Goal: Complete application form: Complete application form

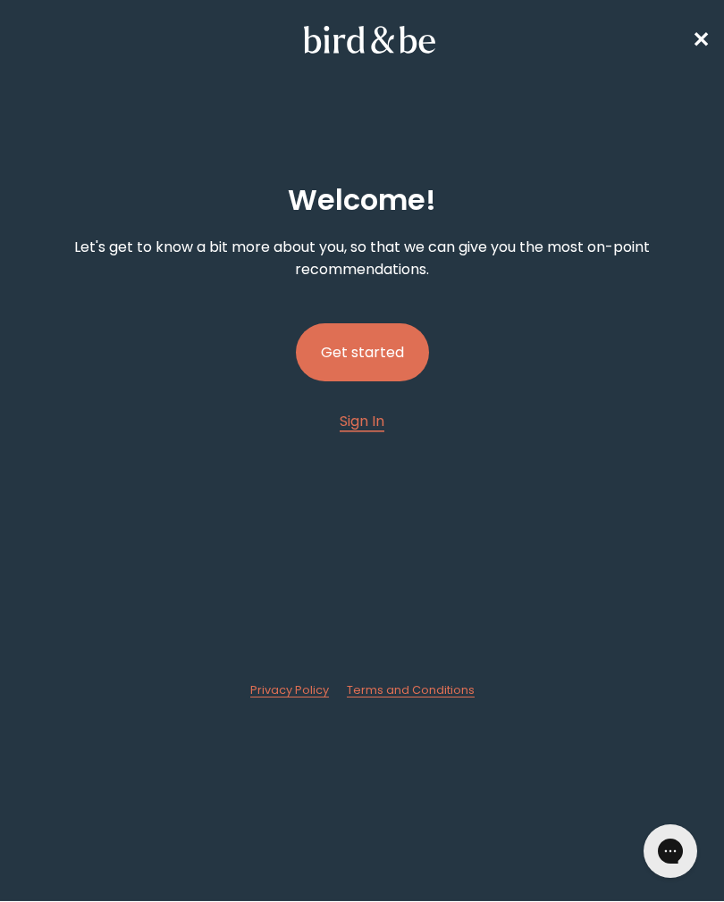
click at [385, 338] on button "Get started" at bounding box center [362, 352] width 133 height 58
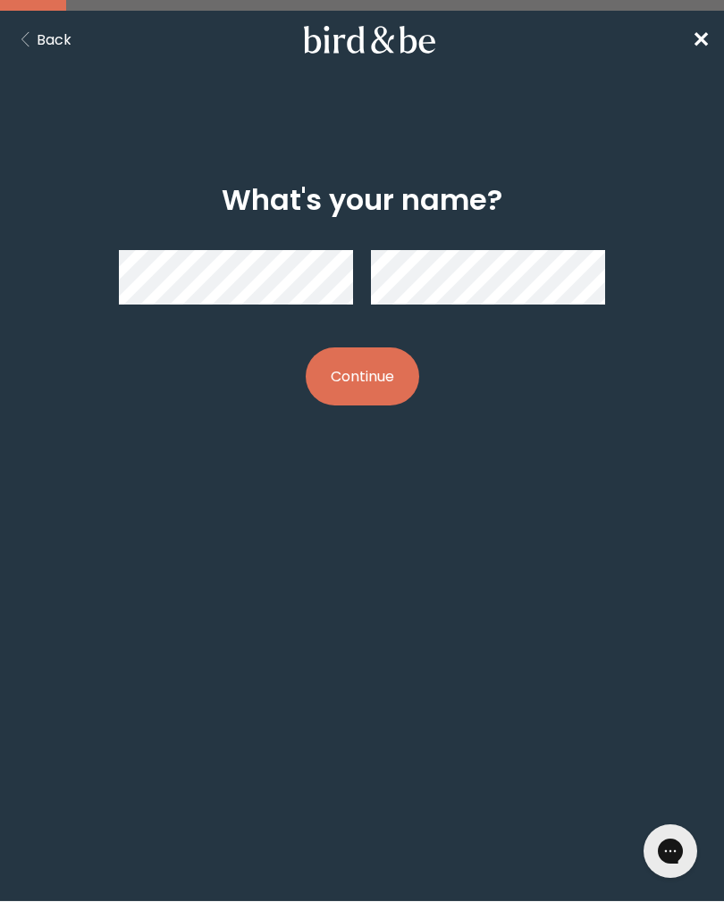
click at [373, 371] on button "Continue" at bounding box center [362, 377] width 113 height 58
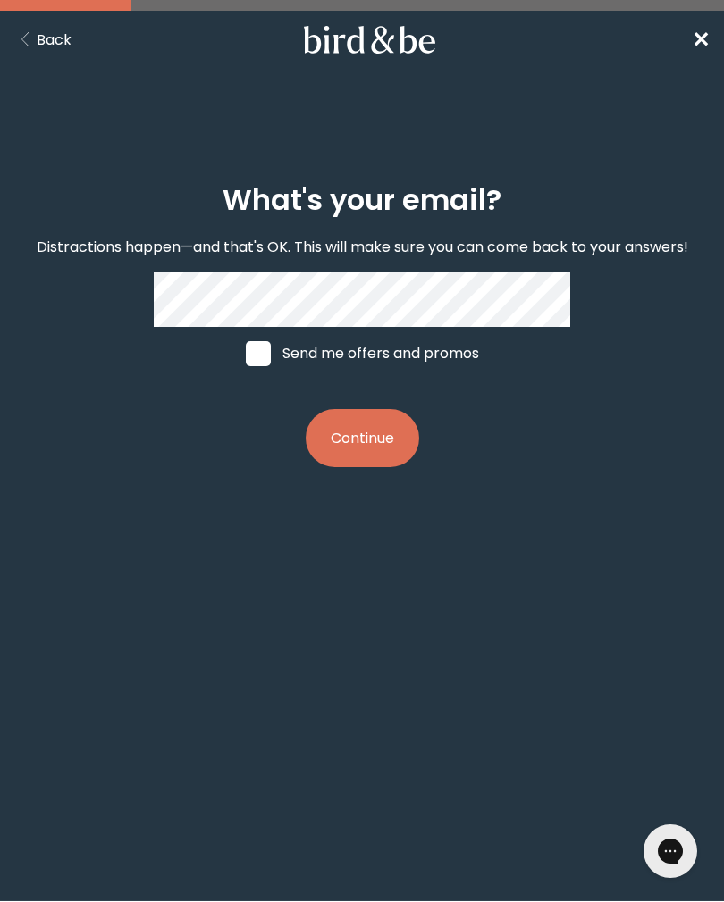
click at [377, 437] on button "Continue" at bounding box center [362, 438] width 113 height 58
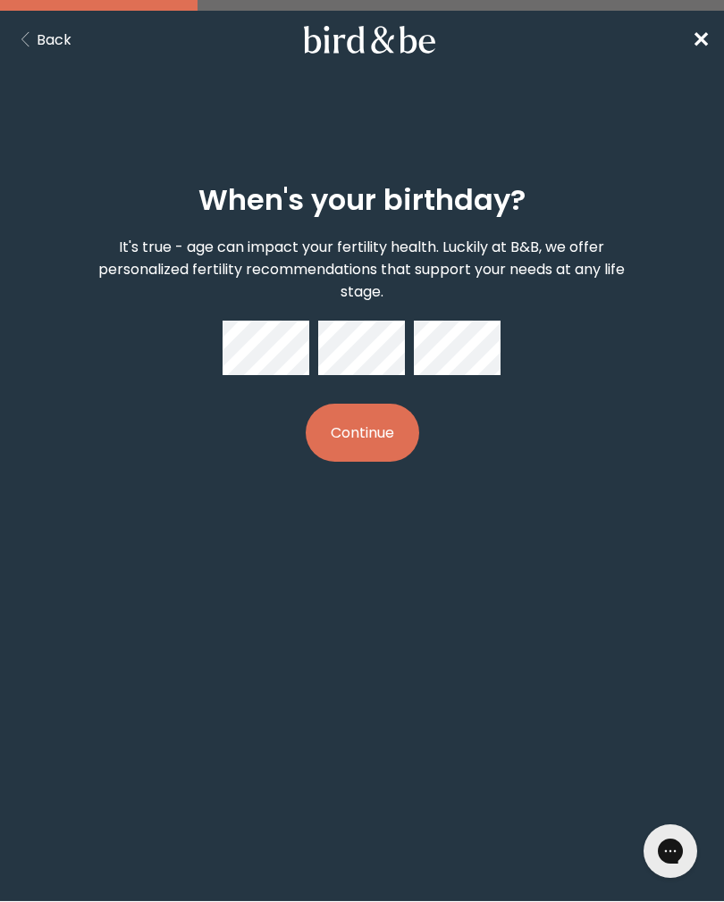
click at [374, 434] on button "Continue" at bounding box center [362, 433] width 113 height 58
click at [347, 436] on button "Continue" at bounding box center [362, 433] width 113 height 58
click at [384, 431] on button "Continue" at bounding box center [362, 433] width 113 height 58
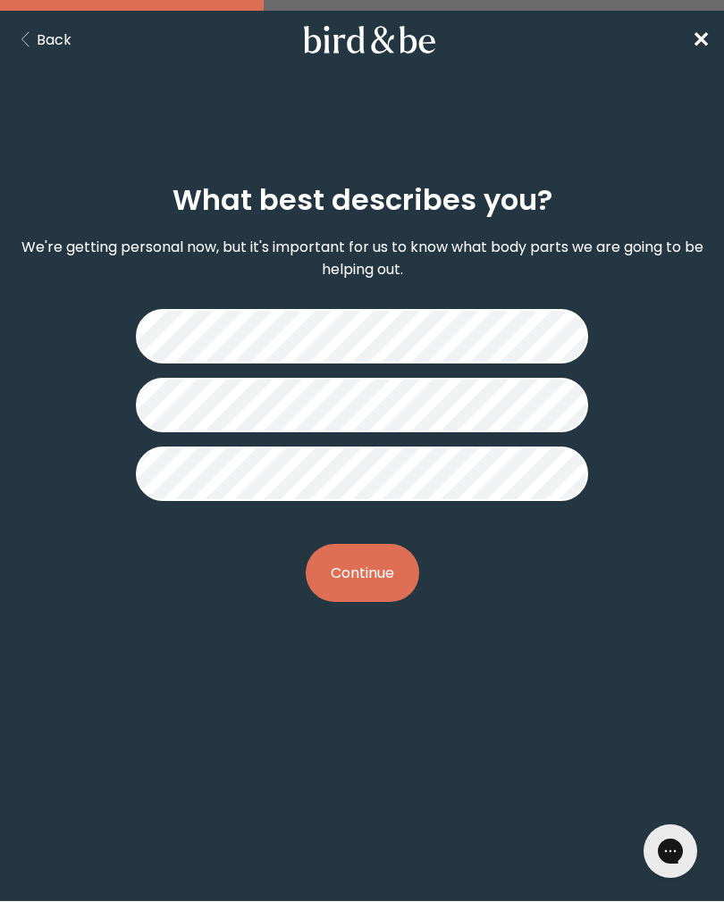
click at [364, 581] on button "Continue" at bounding box center [362, 573] width 113 height 58
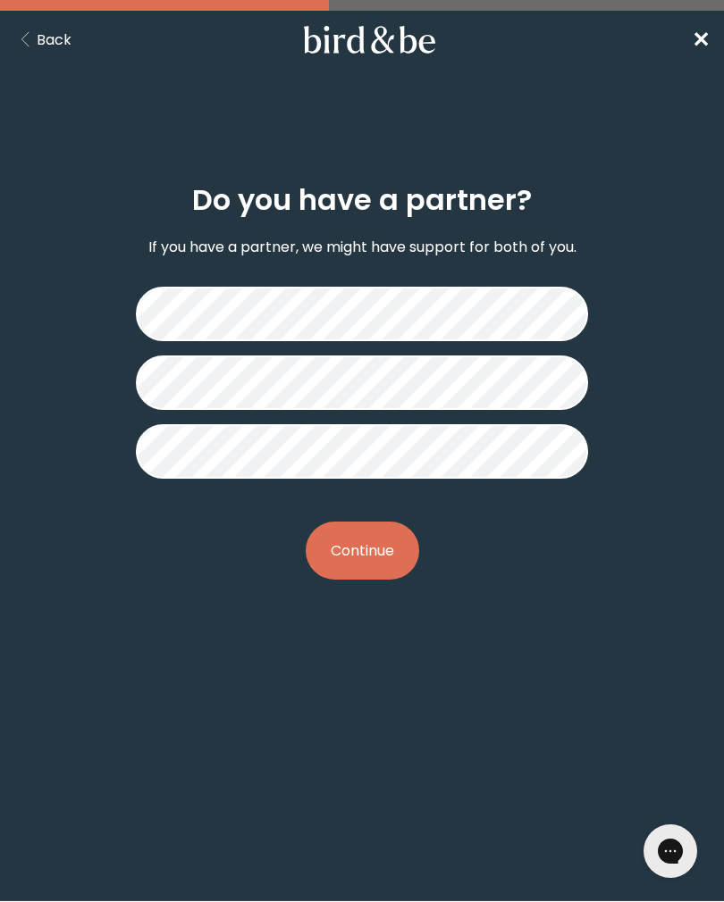
click at [383, 566] on button "Continue" at bounding box center [362, 551] width 113 height 58
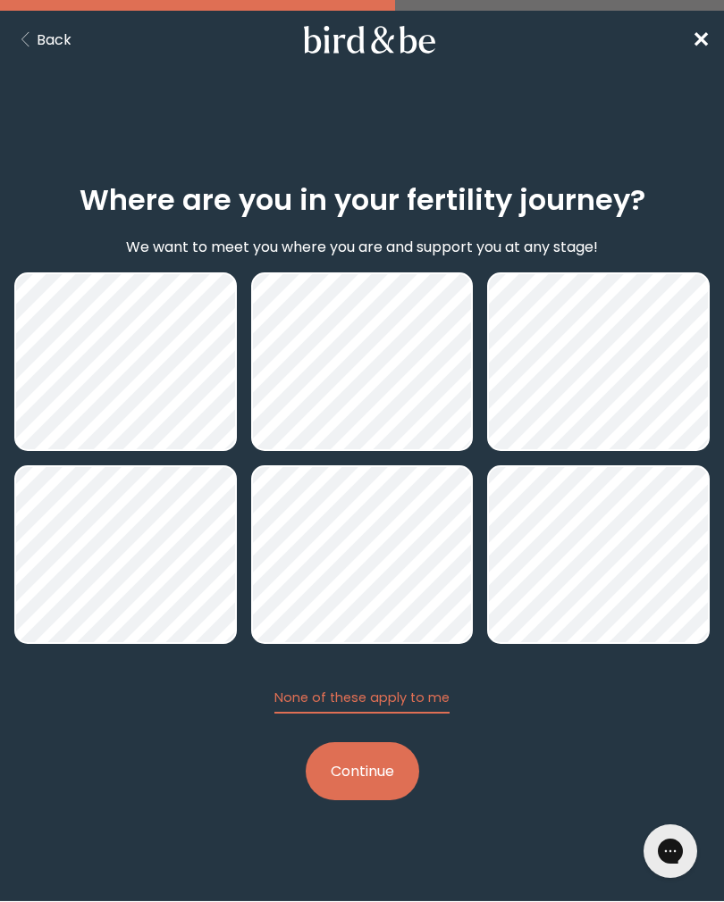
click at [372, 774] on button "Continue" at bounding box center [362, 771] width 113 height 58
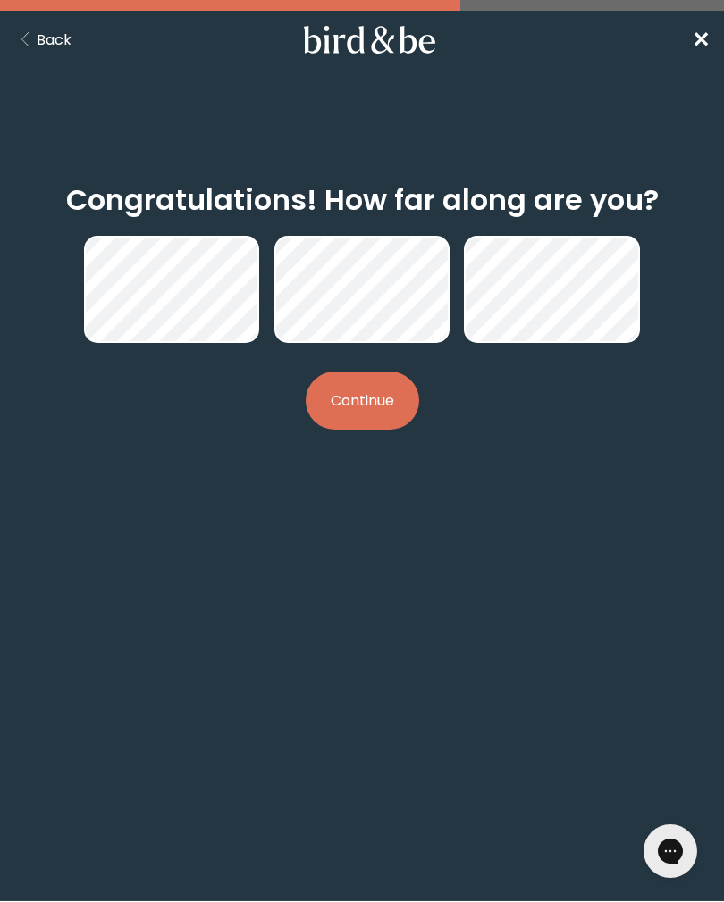
click at [383, 397] on button "Continue" at bounding box center [362, 401] width 113 height 58
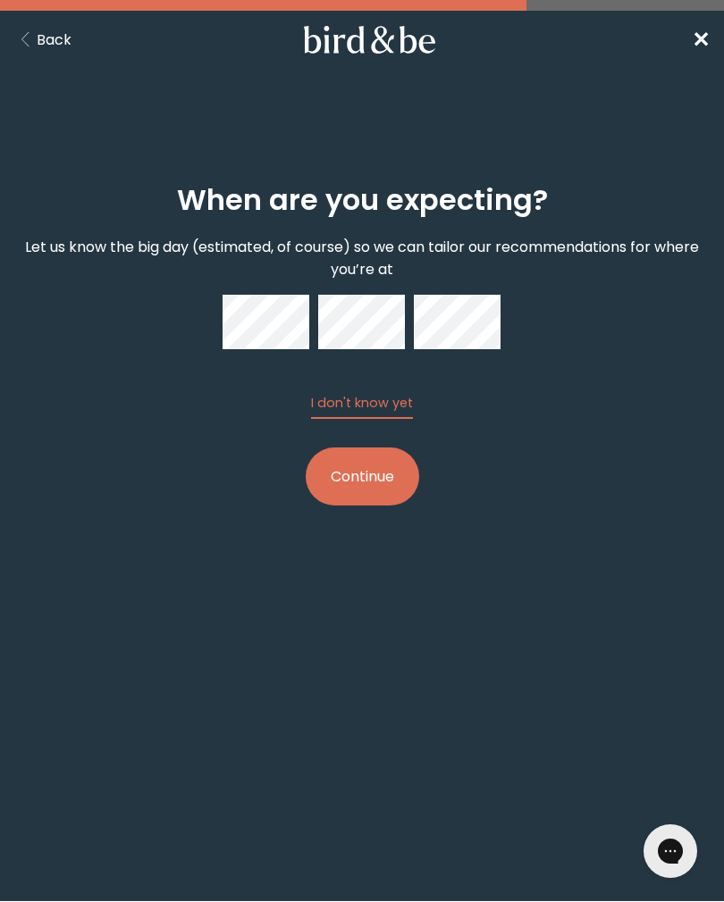
click at [370, 482] on button "Continue" at bounding box center [362, 477] width 113 height 58
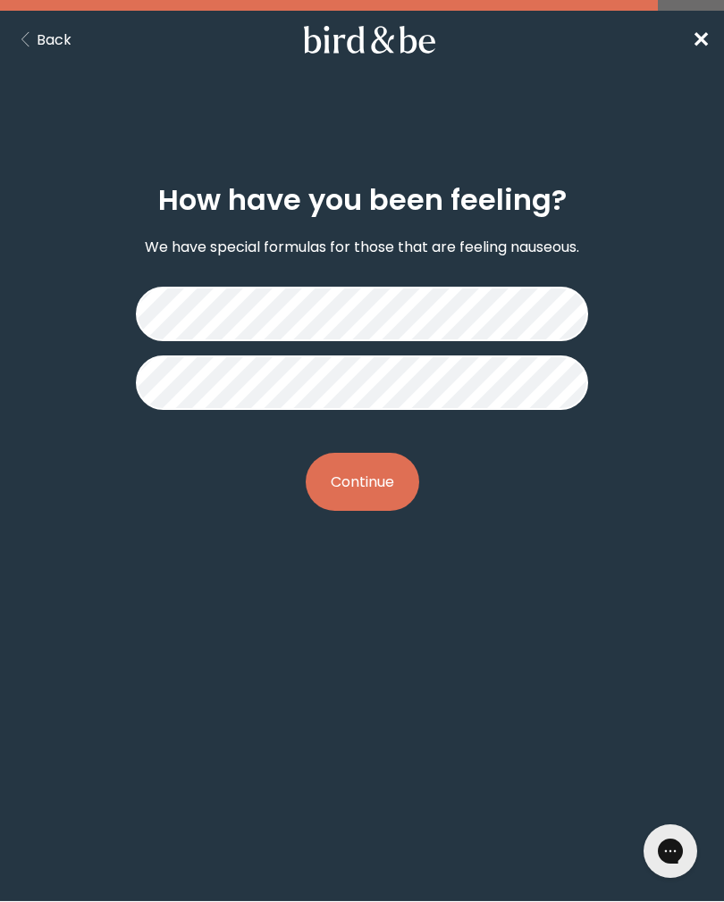
click at [379, 478] on button "Continue" at bounding box center [362, 482] width 113 height 58
click at [387, 490] on button "Continue" at bounding box center [362, 482] width 113 height 58
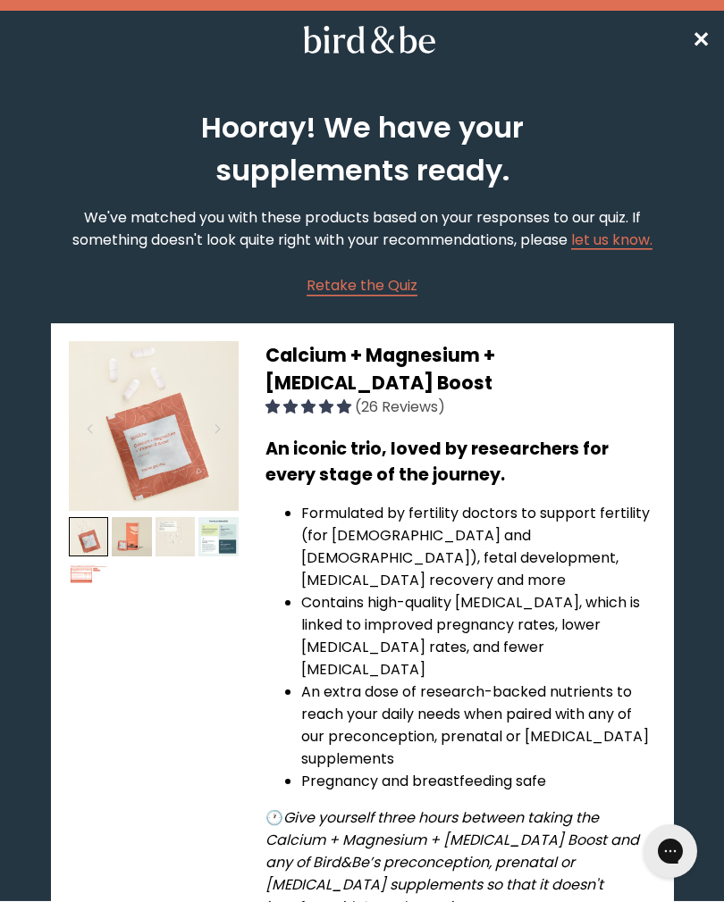
click at [707, 36] on span "✕" at bounding box center [700, 39] width 18 height 29
